Goal: Information Seeking & Learning: Understand process/instructions

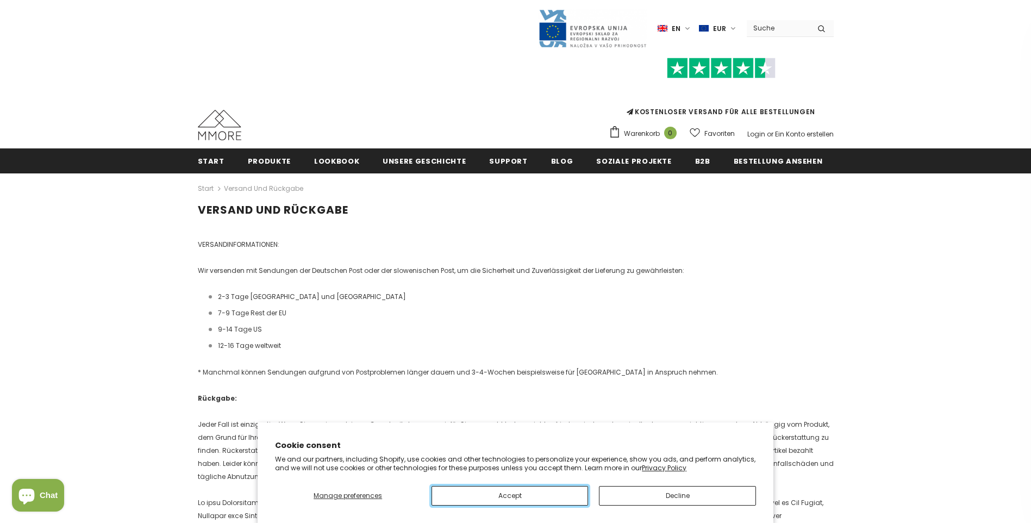
click at [520, 497] on button "Accept" at bounding box center [509, 496] width 157 height 20
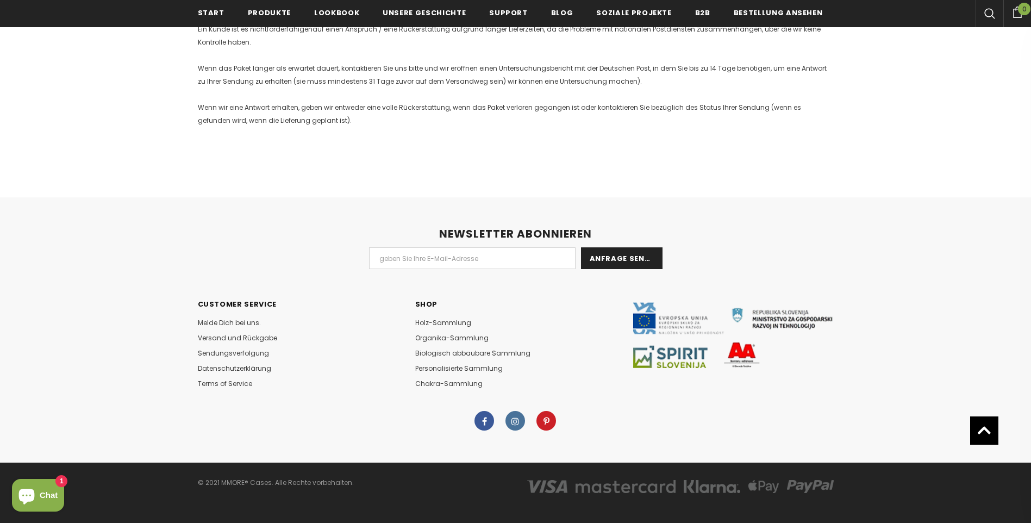
scroll to position [1304, 0]
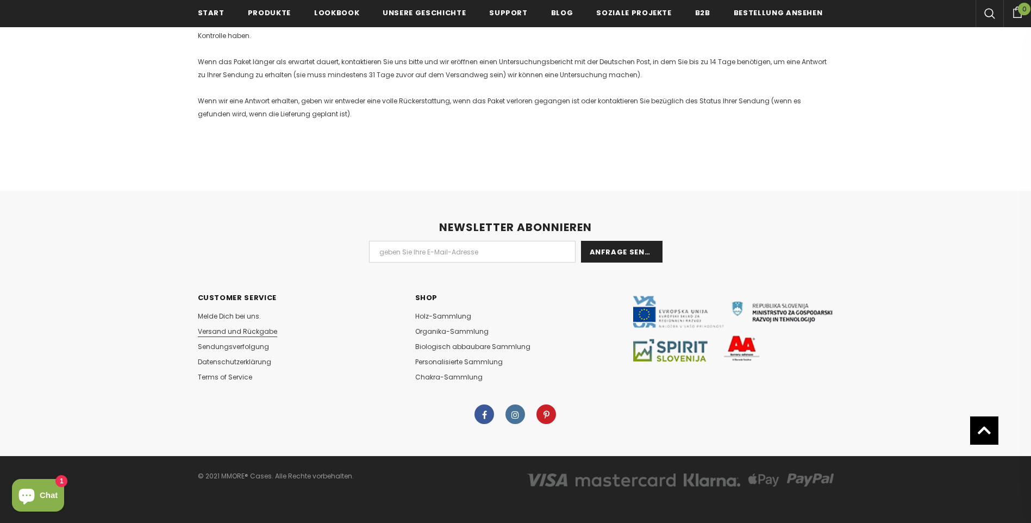
click at [262, 330] on span "Versand und Rückgabe" at bounding box center [237, 331] width 79 height 9
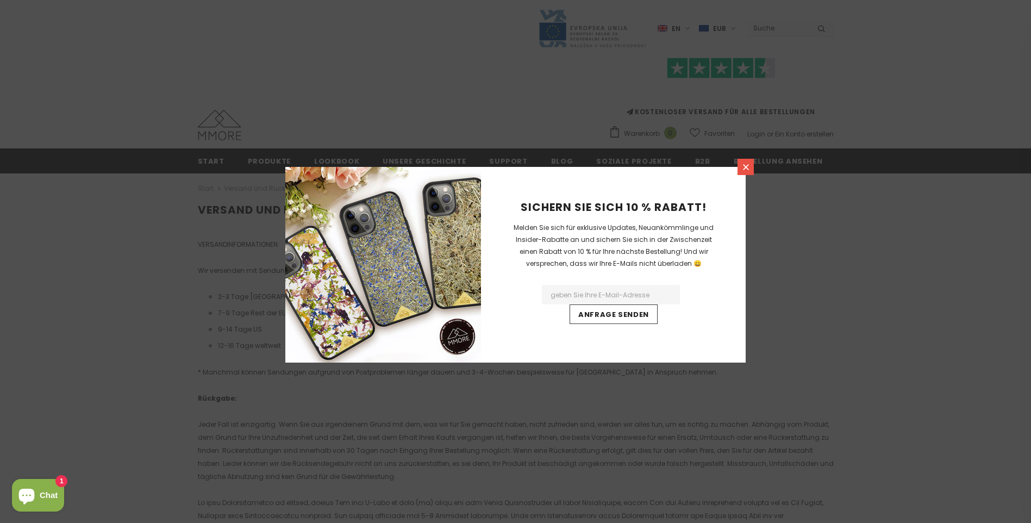
click at [748, 161] on link at bounding box center [745, 167] width 16 height 16
